Goal: Obtain resource: Obtain resource

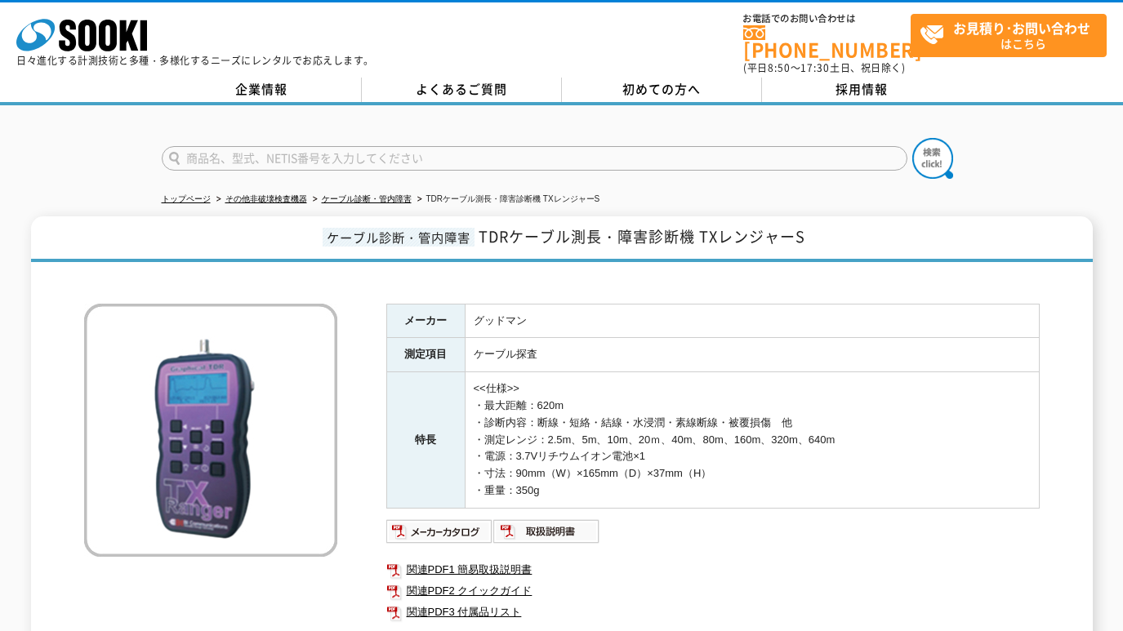
drag, startPoint x: 278, startPoint y: 150, endPoint x: 966, endPoint y: 162, distance: 688.4
click at [278, 150] on input "text" at bounding box center [534, 158] width 745 height 24
paste input "HFM-201"
type input "HFM-201"
click at [927, 145] on img at bounding box center [932, 158] width 41 height 41
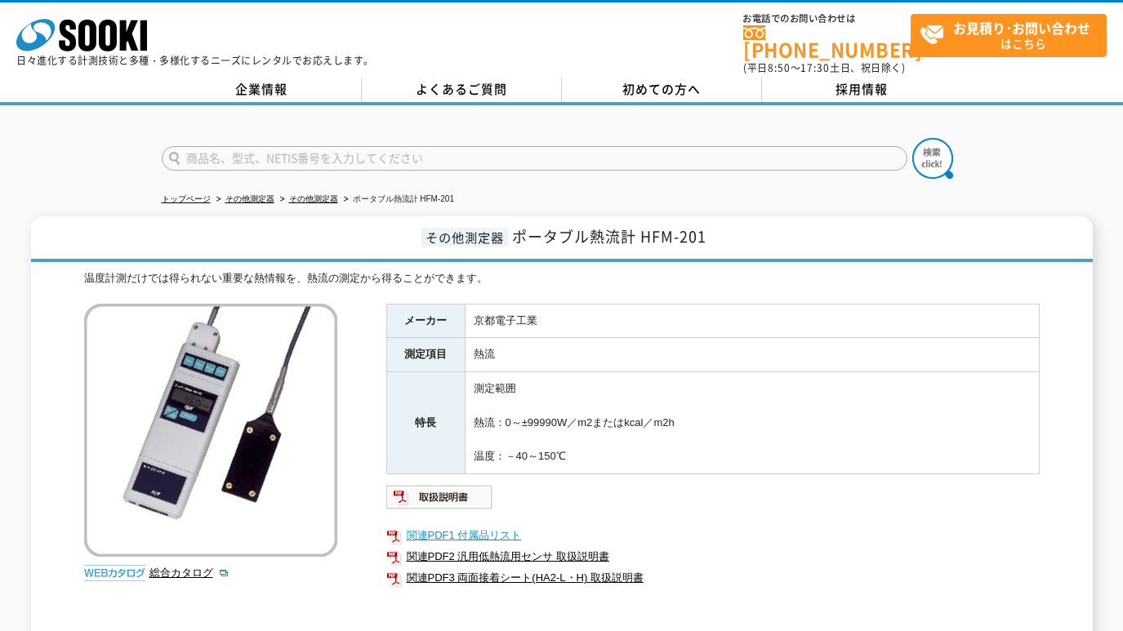
click at [452, 527] on link "関連PDF1 付属品リスト" at bounding box center [712, 535] width 653 height 21
